Goal: Task Accomplishment & Management: Manage account settings

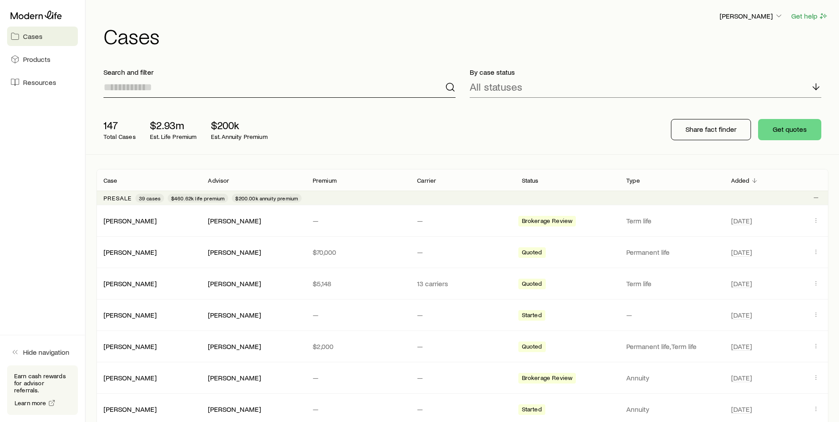
click at [156, 92] on input at bounding box center [279, 86] width 352 height 21
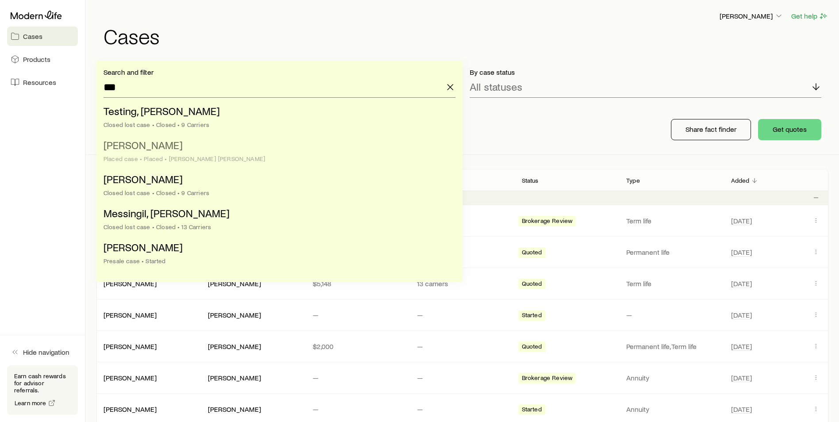
click at [137, 141] on span "[PERSON_NAME]" at bounding box center [142, 144] width 79 height 13
type input "**********"
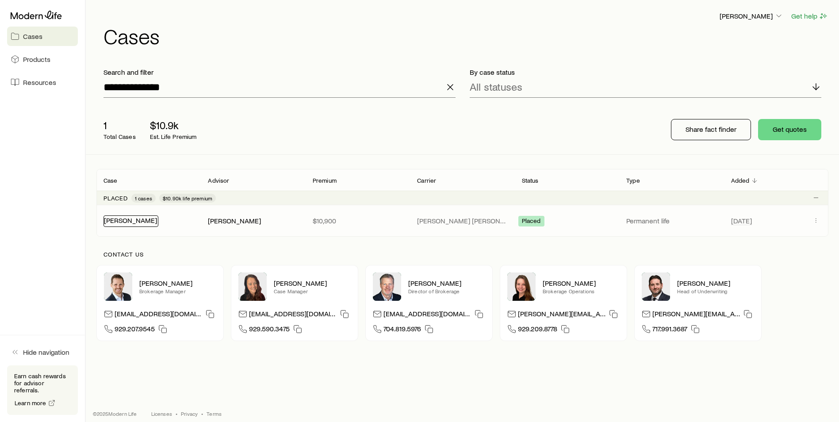
click at [122, 217] on link "[PERSON_NAME]" at bounding box center [130, 220] width 53 height 8
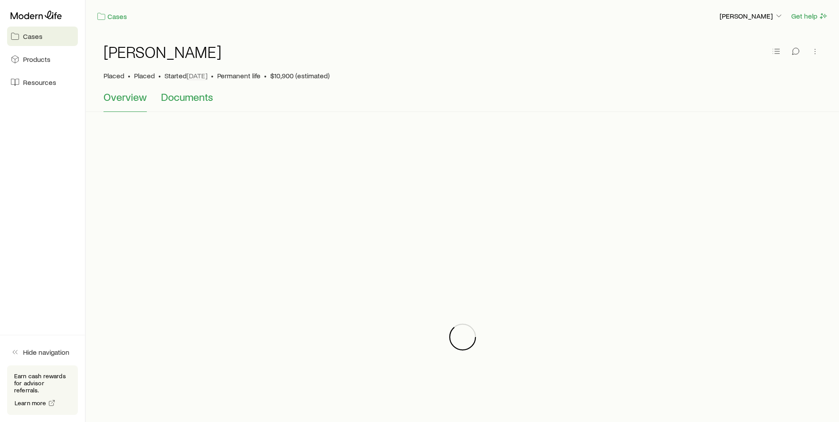
click at [196, 97] on span "Documents" at bounding box center [187, 97] width 52 height 12
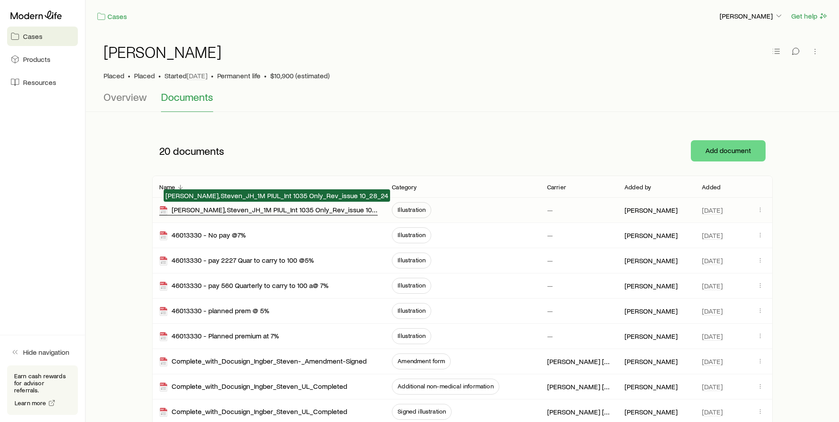
click at [290, 213] on div "[PERSON_NAME], Steven_JH_1M PIUL_Int 1035 Only_Rev_issue 10_28_24" at bounding box center [268, 210] width 218 height 10
